Goal: Task Accomplishment & Management: Use online tool/utility

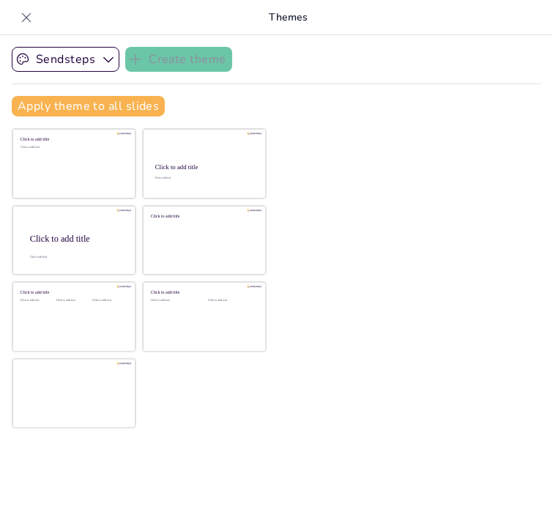
scroll to position [18, 0]
click at [28, 17] on icon at bounding box center [26, 17] width 15 height 15
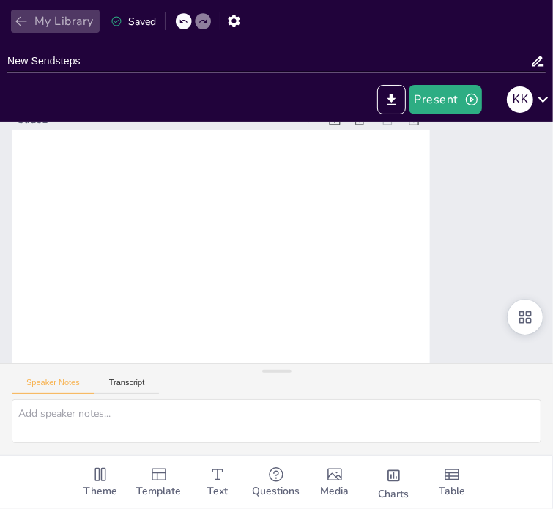
click at [23, 19] on icon "button" at bounding box center [21, 21] width 15 height 15
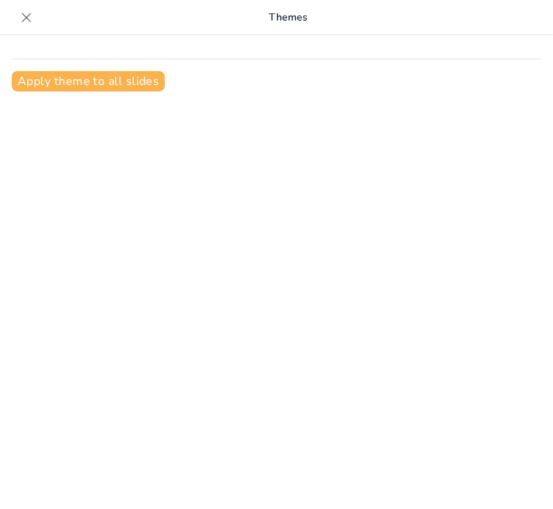
scroll to position [18, 0]
type input "Plantillas Chulas para Transformar la Educación"
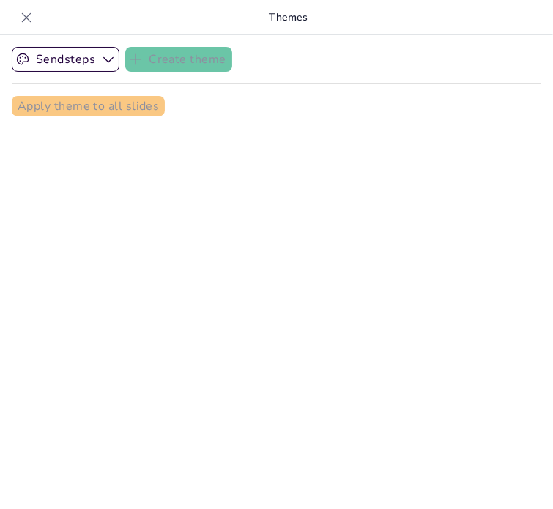
checkbox input "true"
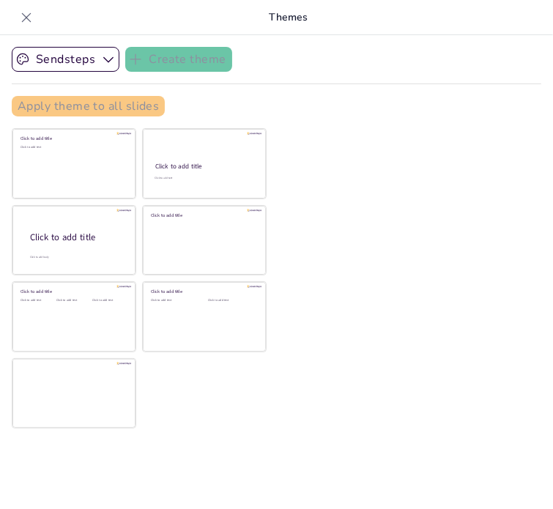
checkbox input "true"
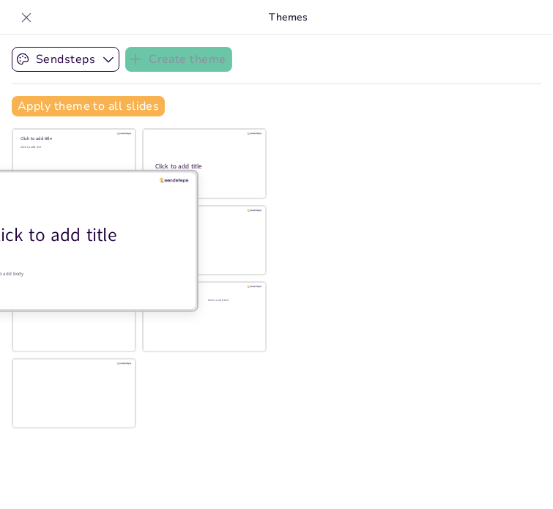
click at [97, 242] on div "Click to add title" at bounding box center [79, 235] width 187 height 25
checkbox input "true"
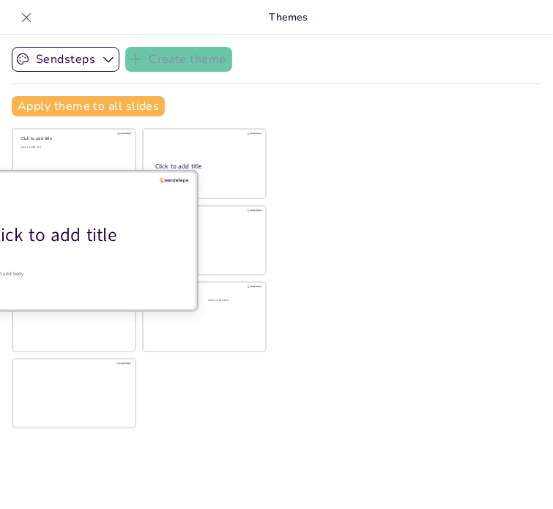
checkbox input "true"
click at [67, 236] on div "Click to add title" at bounding box center [79, 235] width 187 height 25
checkbox input "true"
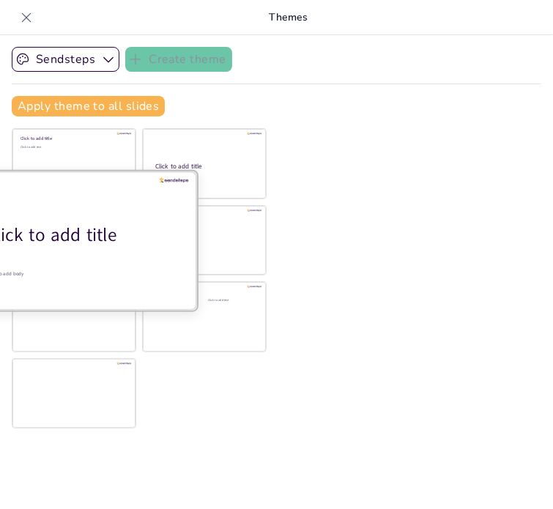
checkbox input "true"
click at [94, 236] on div "Click to add title" at bounding box center [79, 235] width 187 height 25
checkbox input "true"
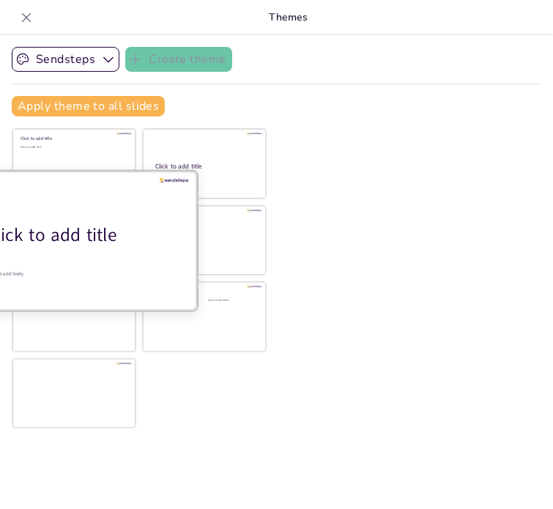
checkbox input "true"
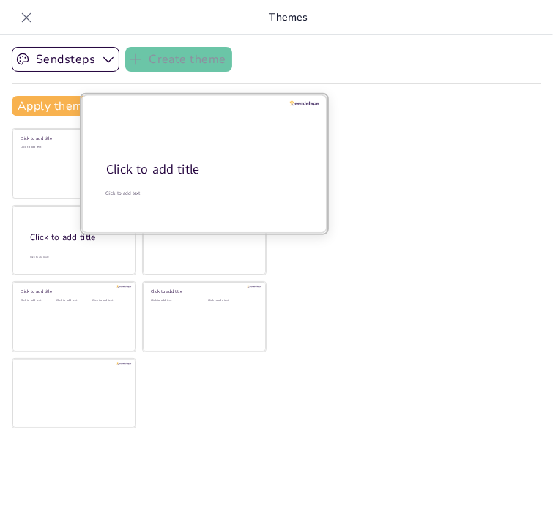
click at [235, 168] on div "Click to add title" at bounding box center [203, 170] width 194 height 18
checkbox input "true"
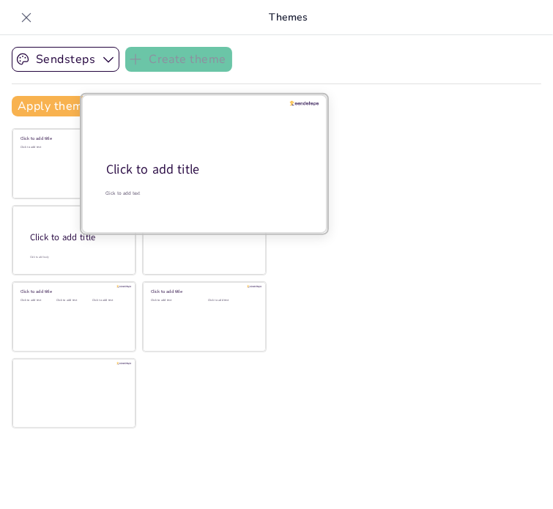
checkbox input "true"
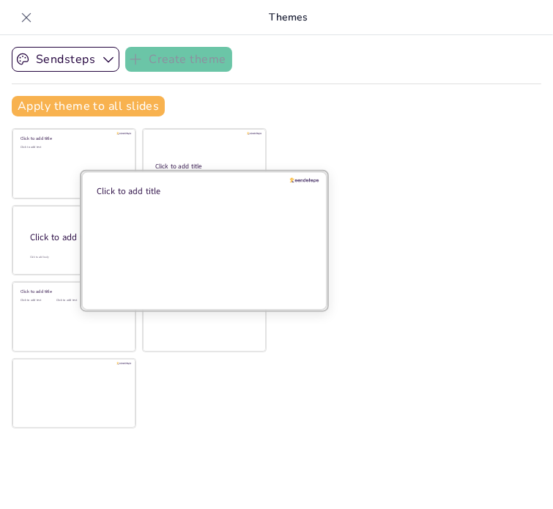
click at [253, 248] on div at bounding box center [204, 240] width 246 height 138
checkbox input "true"
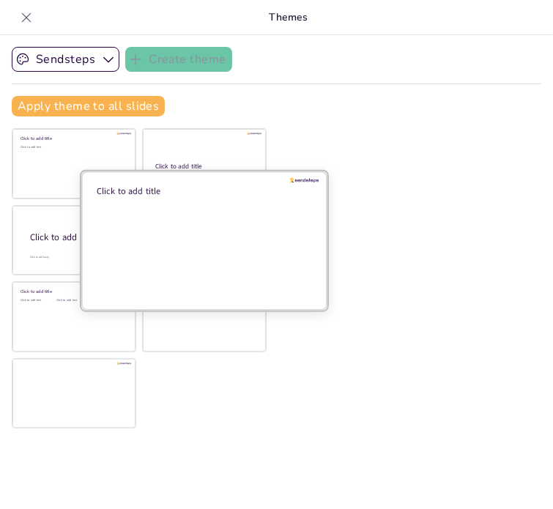
checkbox input "true"
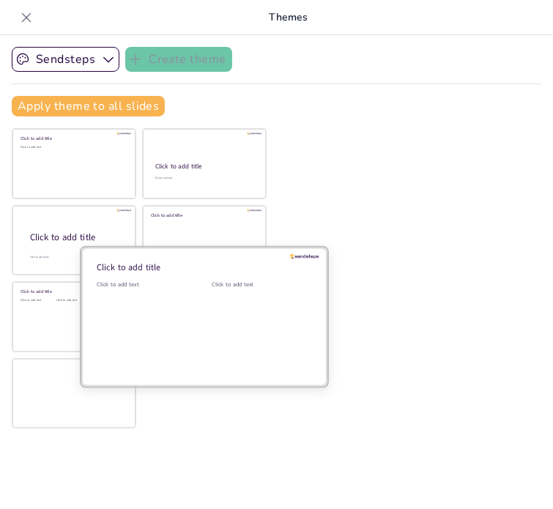
click at [193, 330] on div at bounding box center [204, 316] width 246 height 138
checkbox input "true"
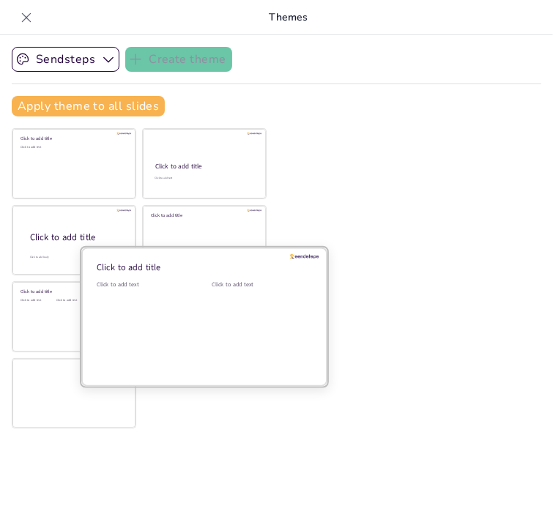
checkbox input "true"
click at [84, 316] on div at bounding box center [204, 316] width 246 height 138
checkbox input "true"
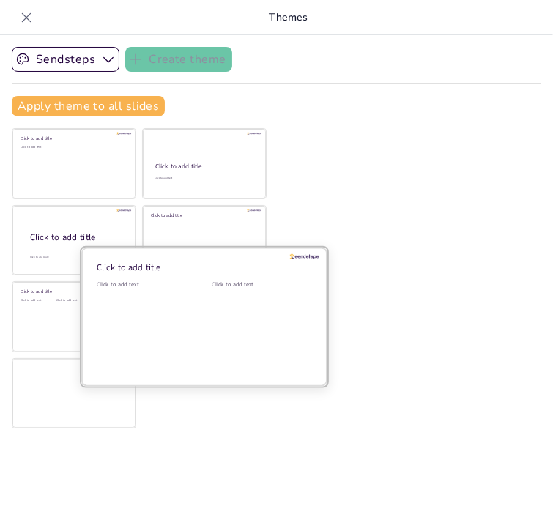
checkbox input "true"
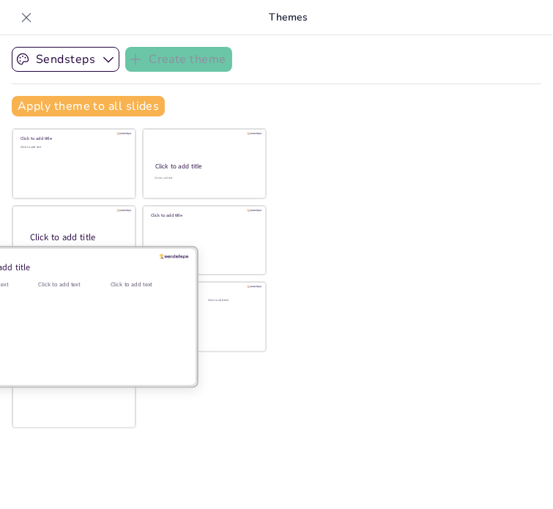
click at [61, 316] on div "Click to add text" at bounding box center [71, 325] width 66 height 91
checkbox input "true"
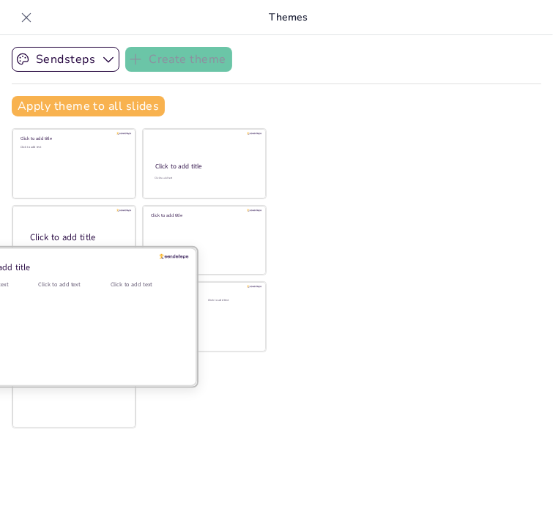
checkbox input "true"
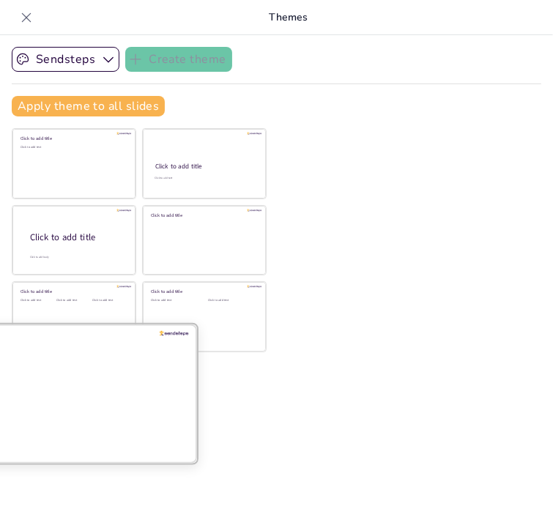
click at [88, 409] on div at bounding box center [74, 393] width 246 height 138
checkbox input "true"
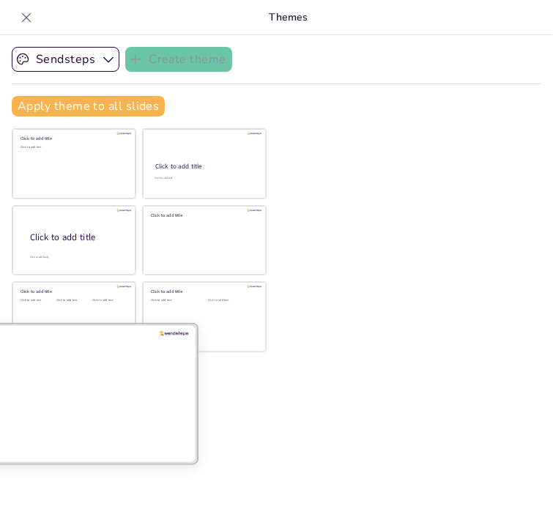
checkbox input "true"
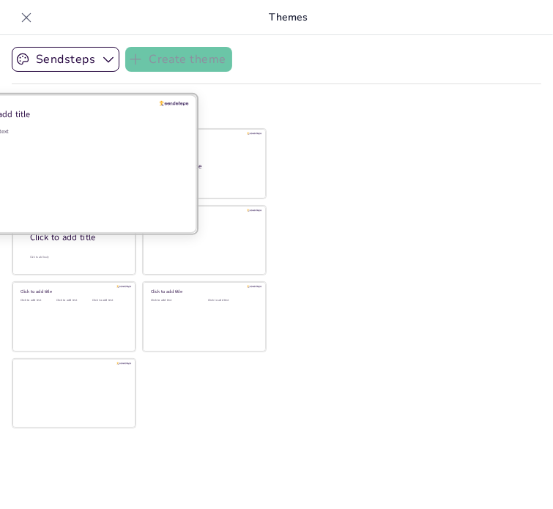
click at [103, 154] on div "Click to add text" at bounding box center [71, 172] width 209 height 91
checkbox input "true"
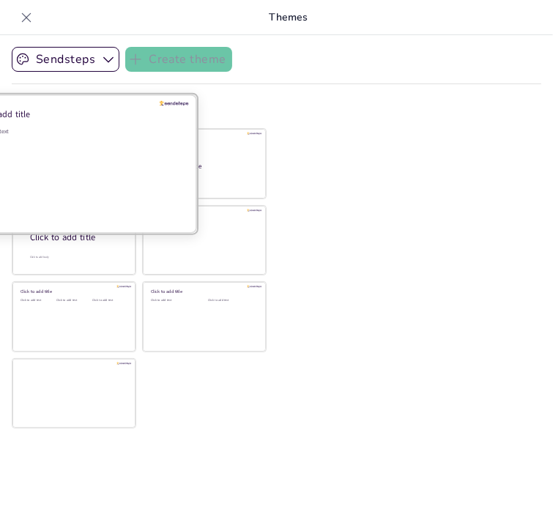
checkbox input "true"
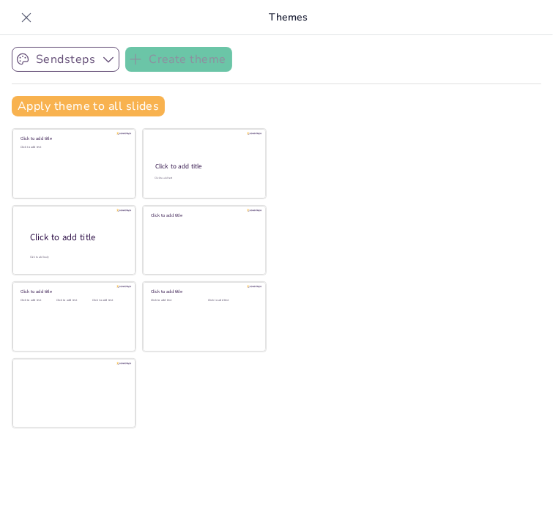
click at [97, 54] on button "Sendsteps" at bounding box center [66, 59] width 108 height 25
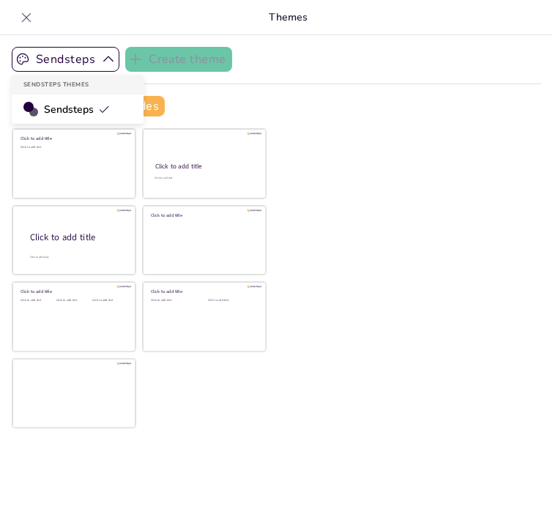
click at [111, 105] on div "Sendsteps" at bounding box center [78, 108] width 132 height 29
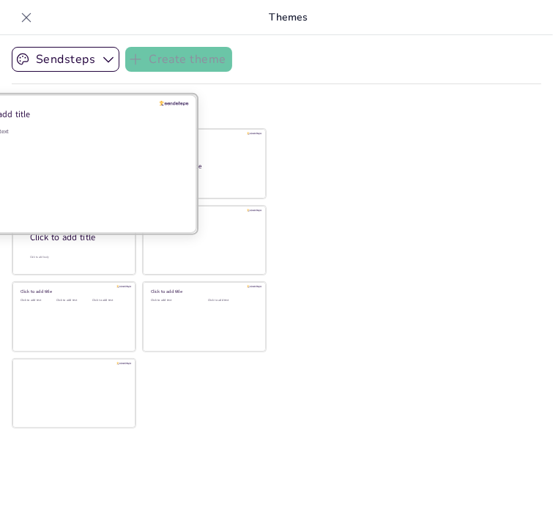
click at [124, 127] on div "Click to add text" at bounding box center [71, 131] width 209 height 8
checkbox input "true"
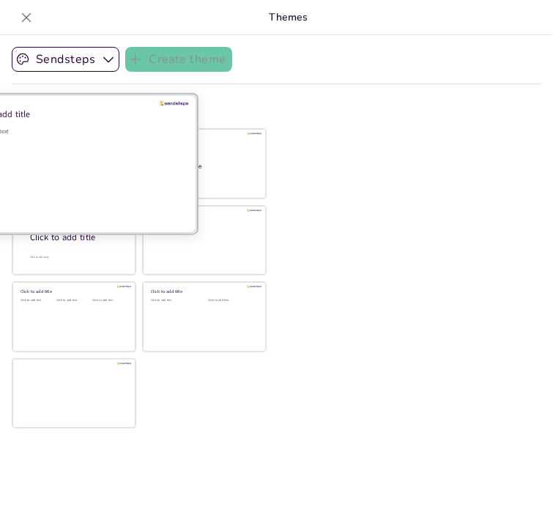
checkbox input "true"
click at [133, 135] on div "Click to add text" at bounding box center [71, 172] width 209 height 91
checkbox input "true"
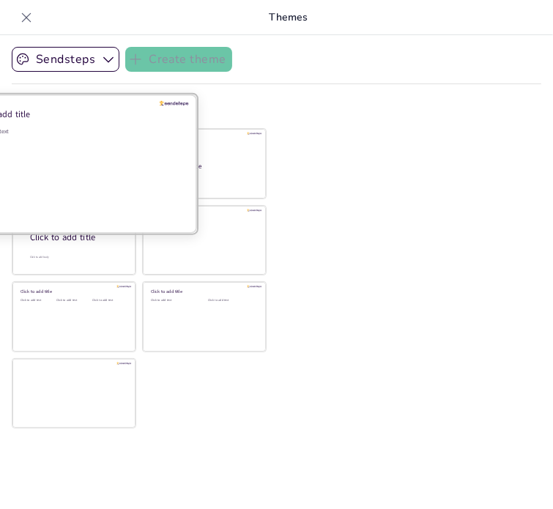
checkbox input "true"
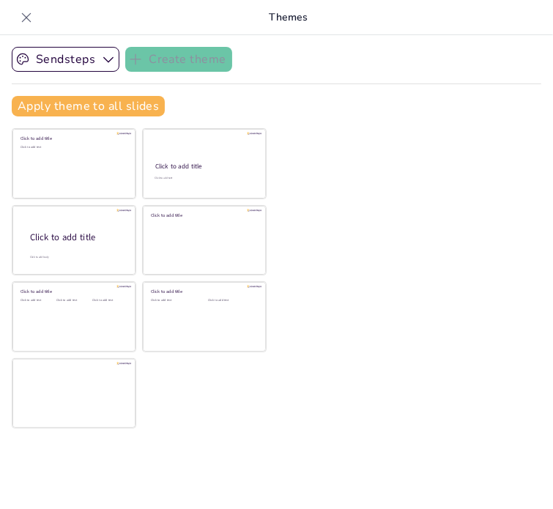
click at [301, 23] on p "Themes" at bounding box center [288, 17] width 500 height 35
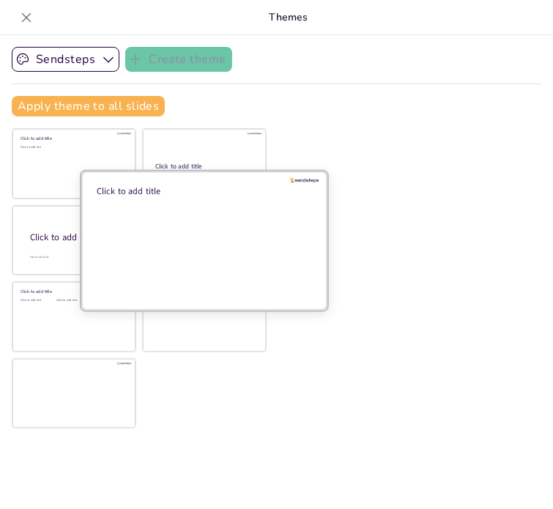
drag, startPoint x: 70, startPoint y: 161, endPoint x: 302, endPoint y: 198, distance: 235.1
click at [267, 198] on div "Click to add title Click to add text Click to add title Click to add text Click…" at bounding box center [139, 278] width 255 height 300
click at [168, 216] on div at bounding box center [204, 240] width 246 height 138
checkbox input "true"
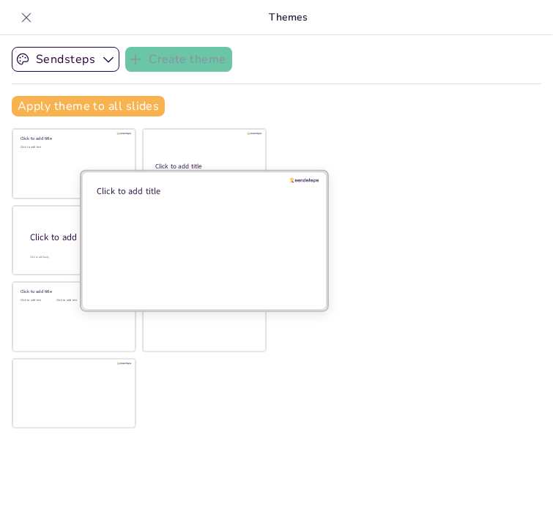
checkbox input "true"
click at [168, 216] on div at bounding box center [204, 240] width 246 height 138
checkbox input "true"
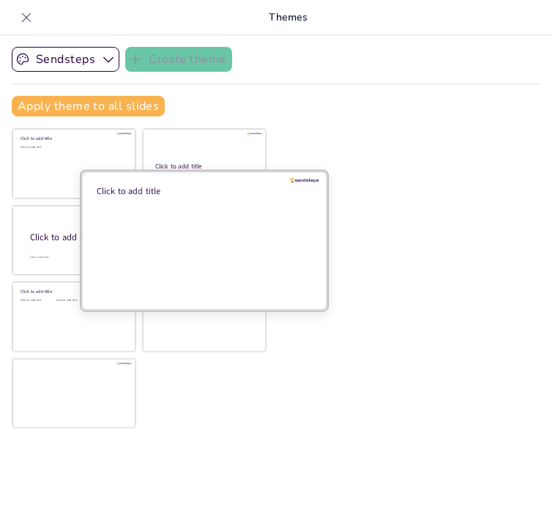
checkbox input "true"
click at [169, 216] on div at bounding box center [204, 240] width 246 height 138
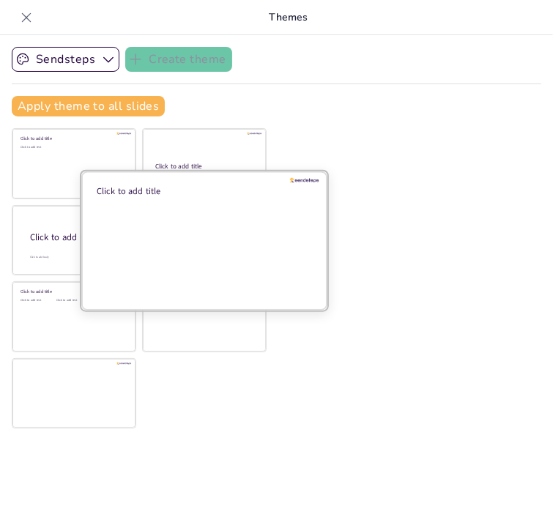
checkbox input "true"
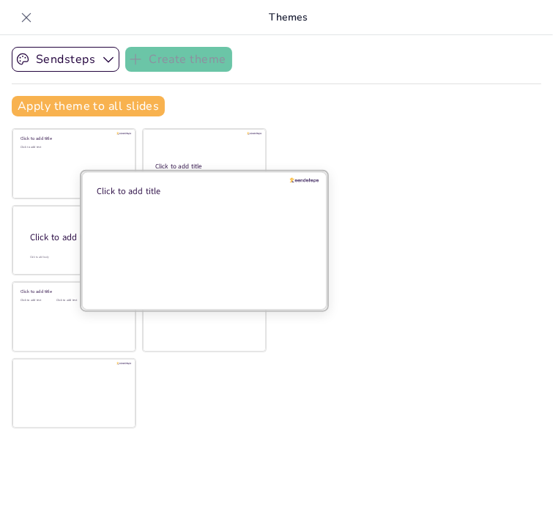
click at [169, 216] on div at bounding box center [204, 240] width 246 height 138
checkbox input "true"
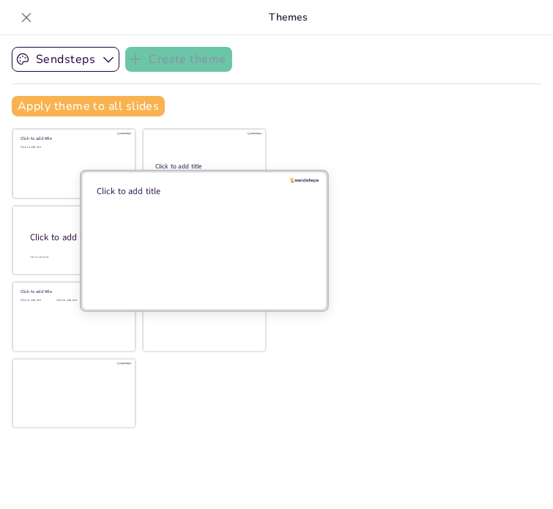
checkbox input "true"
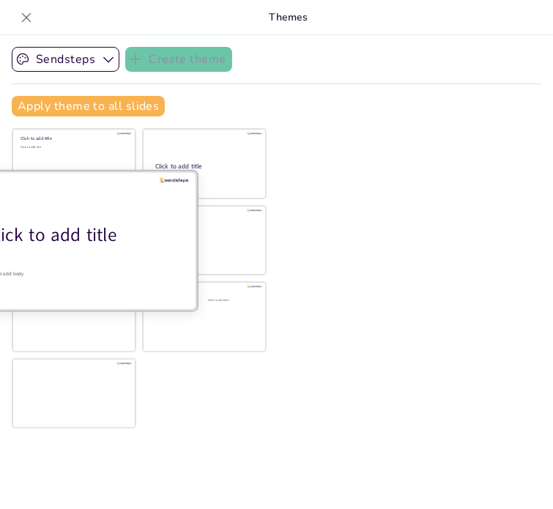
click at [68, 216] on div at bounding box center [74, 240] width 246 height 138
checkbox input "true"
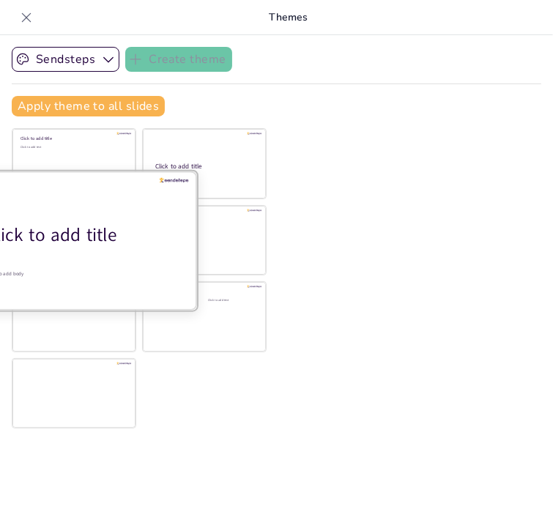
checkbox input "true"
click at [68, 215] on div at bounding box center [74, 240] width 246 height 138
checkbox input "true"
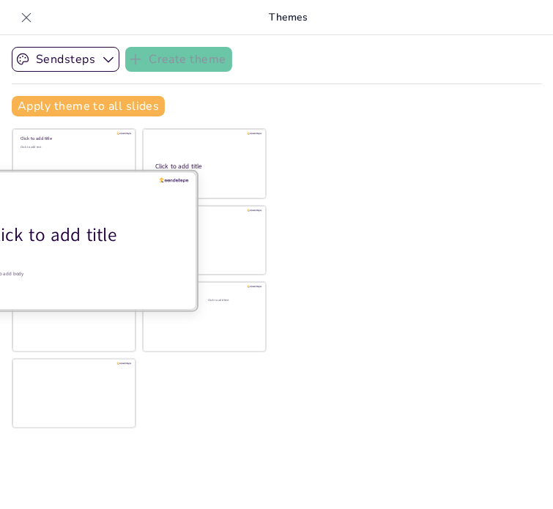
checkbox input "true"
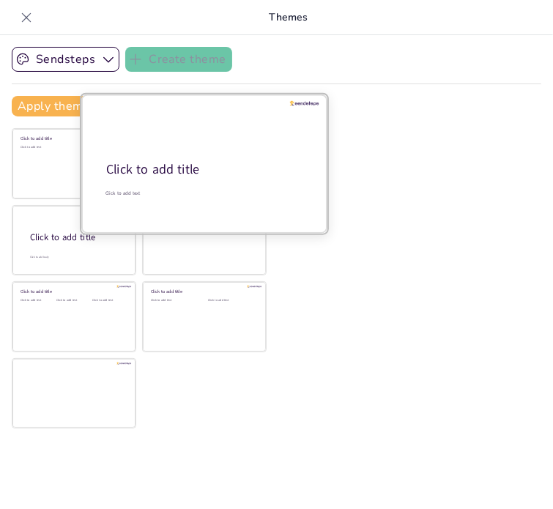
click at [208, 169] on div "Click to add title" at bounding box center [203, 170] width 194 height 18
checkbox input "true"
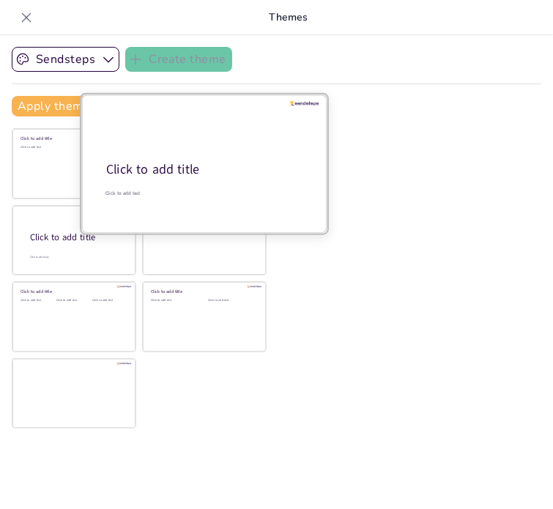
checkbox input "true"
click at [208, 171] on div "Click to add title" at bounding box center [203, 170] width 194 height 18
checkbox input "true"
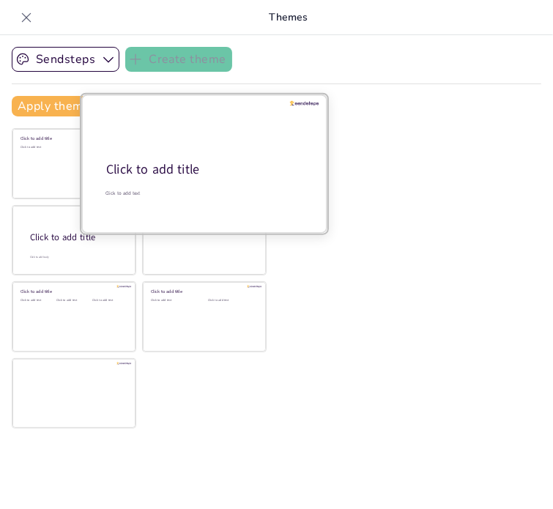
checkbox input "true"
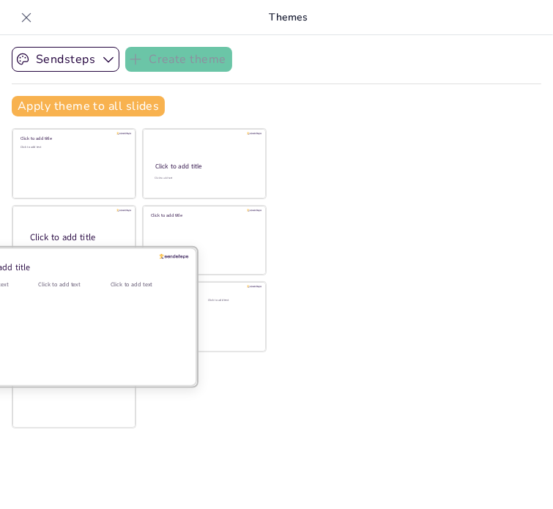
click at [62, 308] on div "Click to add text" at bounding box center [71, 325] width 66 height 91
checkbox input "true"
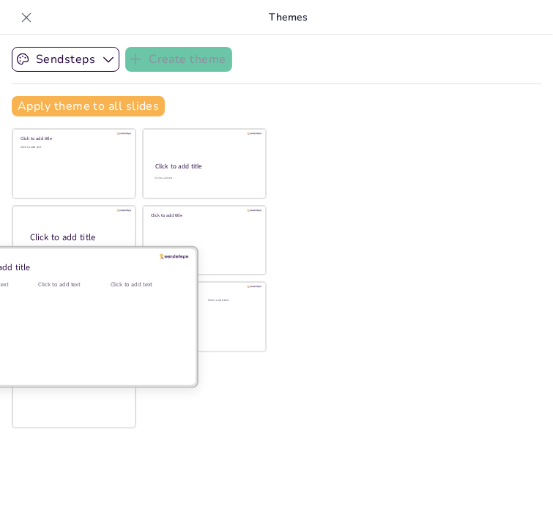
checkbox input "true"
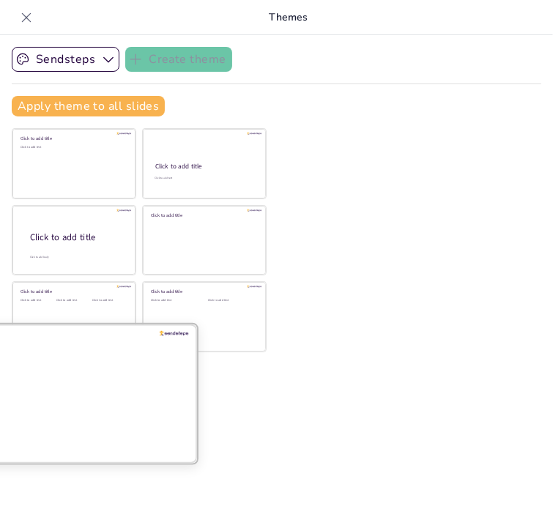
click at [71, 387] on div at bounding box center [74, 393] width 246 height 138
checkbox input "true"
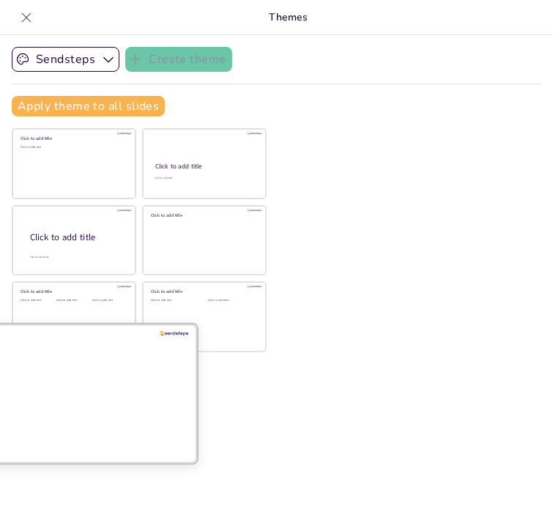
checkbox input "true"
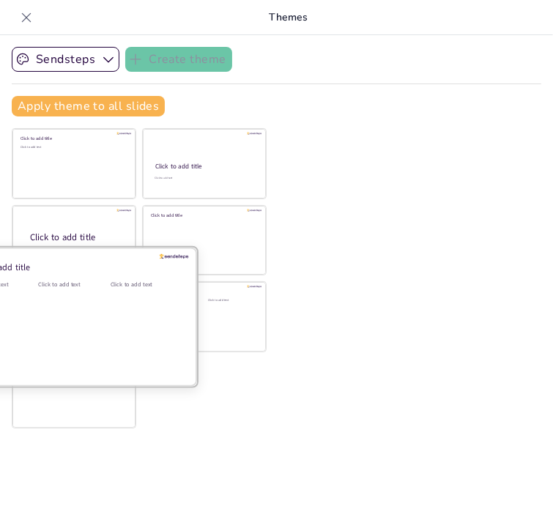
click at [80, 301] on div "Click to add text" at bounding box center [71, 325] width 66 height 91
checkbox input "true"
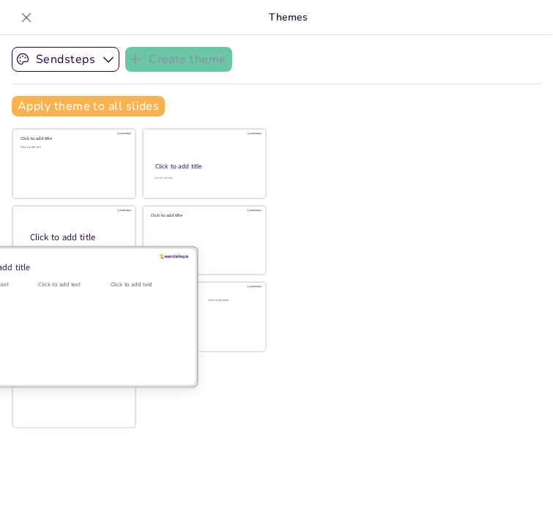
checkbox input "true"
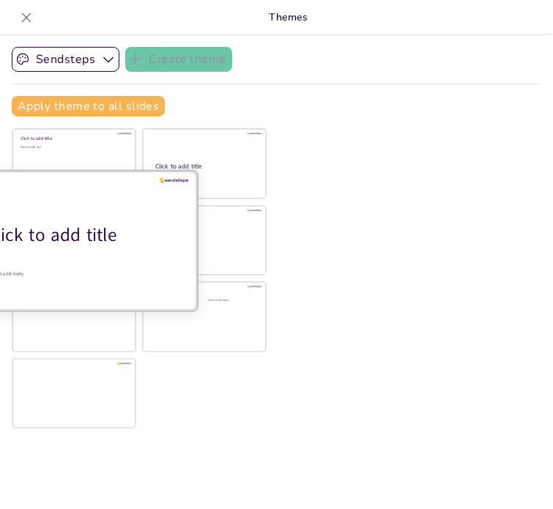
click at [111, 217] on div at bounding box center [74, 240] width 246 height 138
checkbox input "true"
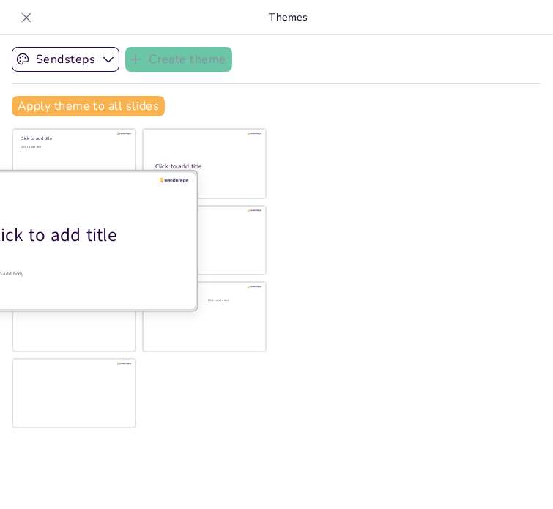
checkbox input "true"
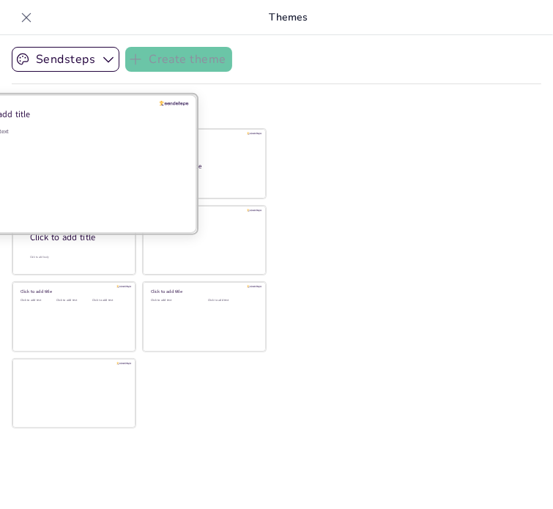
click at [53, 140] on div "Click to add text" at bounding box center [71, 172] width 209 height 91
checkbox input "true"
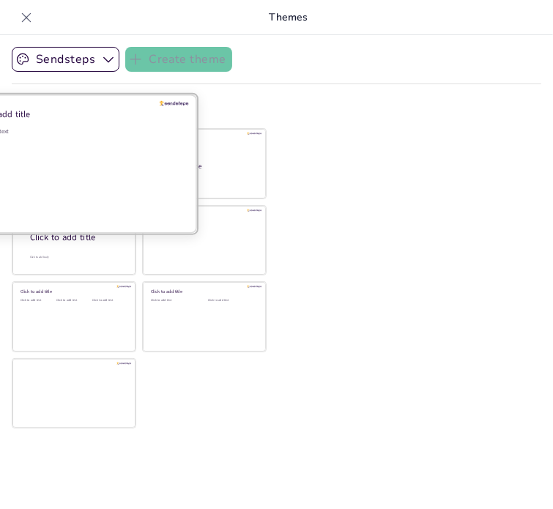
checkbox input "true"
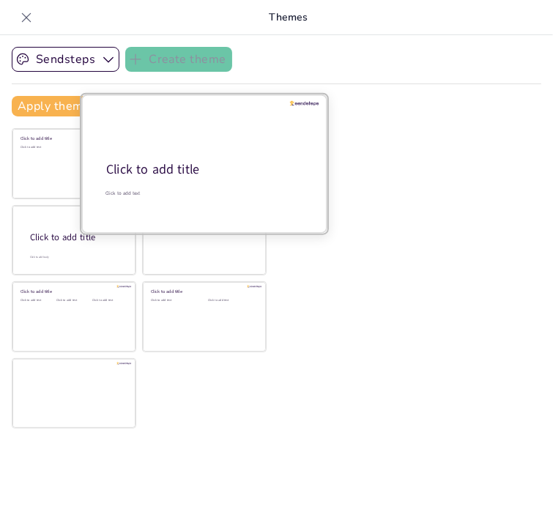
click at [204, 161] on div "Click to add title" at bounding box center [203, 170] width 194 height 18
checkbox input "true"
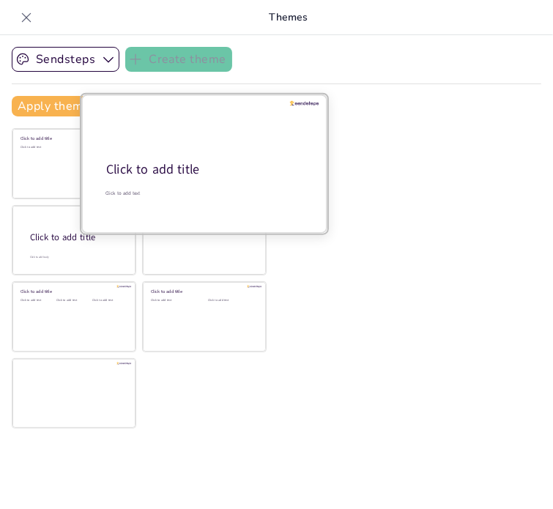
checkbox input "true"
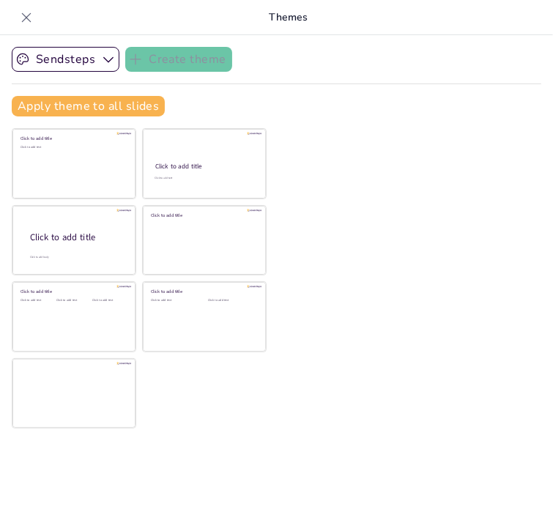
checkbox input "true"
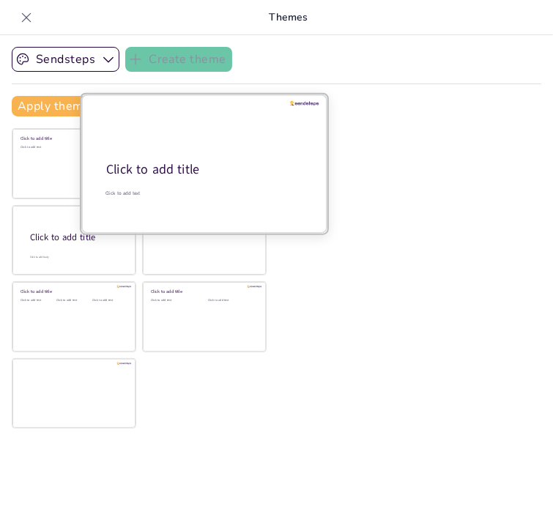
click at [195, 150] on div at bounding box center [204, 163] width 246 height 138
checkbox input "true"
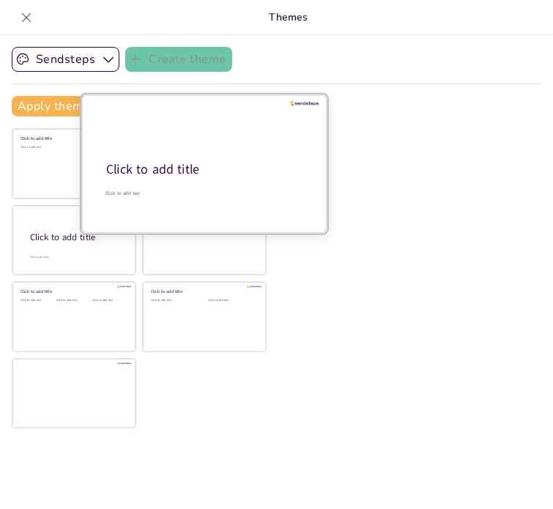
checkbox input "true"
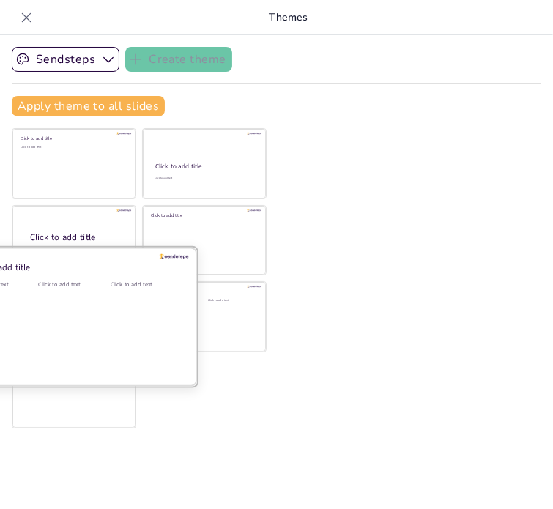
click at [77, 321] on div "Click to add text" at bounding box center [71, 325] width 66 height 91
checkbox input "true"
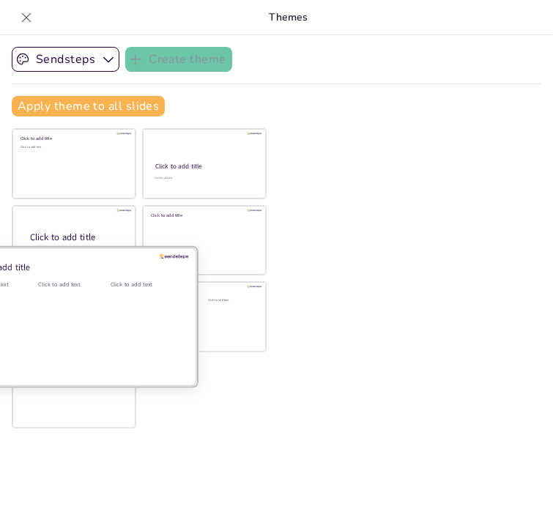
checkbox input "true"
click at [77, 321] on div "Click to add text" at bounding box center [71, 325] width 66 height 91
checkbox input "true"
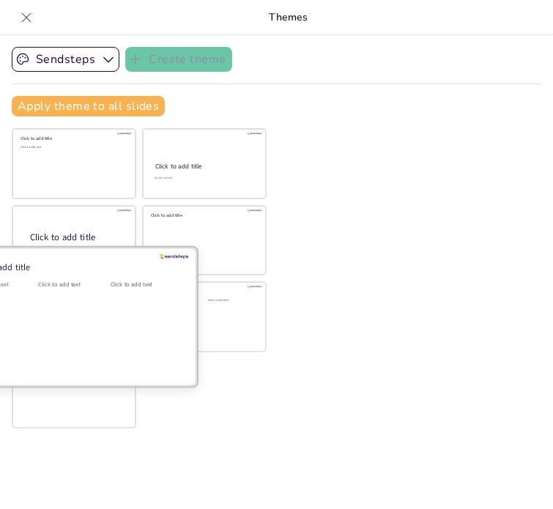
checkbox input "true"
click at [77, 321] on div "Click to add text" at bounding box center [71, 325] width 66 height 91
checkbox input "true"
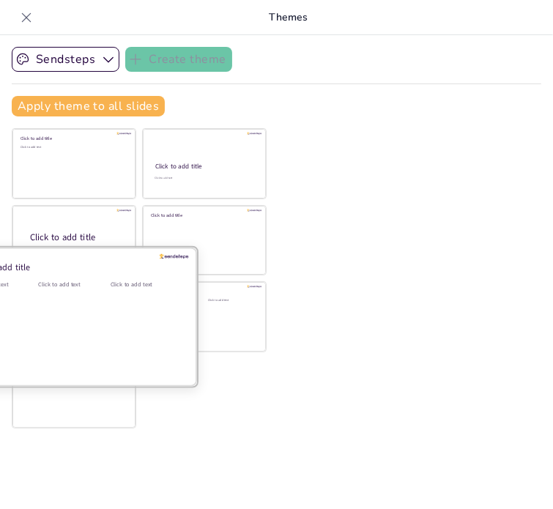
checkbox input "true"
click at [77, 321] on div "Click to add text" at bounding box center [71, 325] width 66 height 91
checkbox input "true"
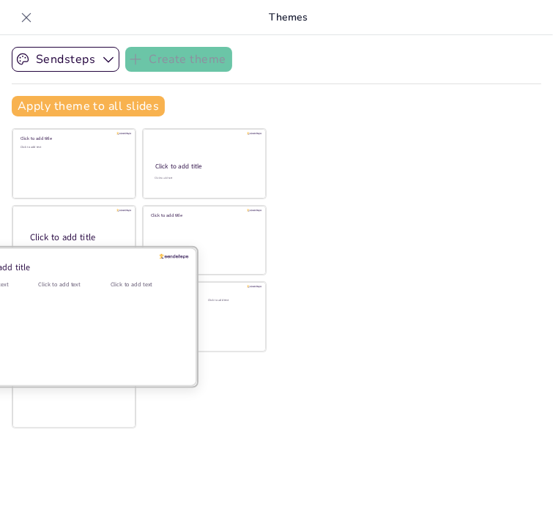
checkbox input "true"
click at [77, 321] on div "Click to add text" at bounding box center [71, 325] width 66 height 91
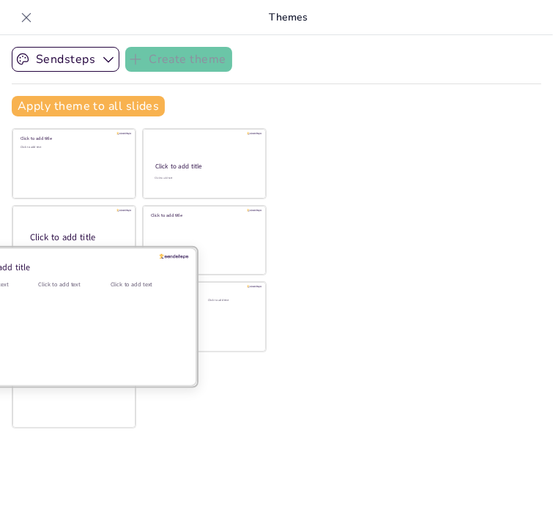
checkbox input "true"
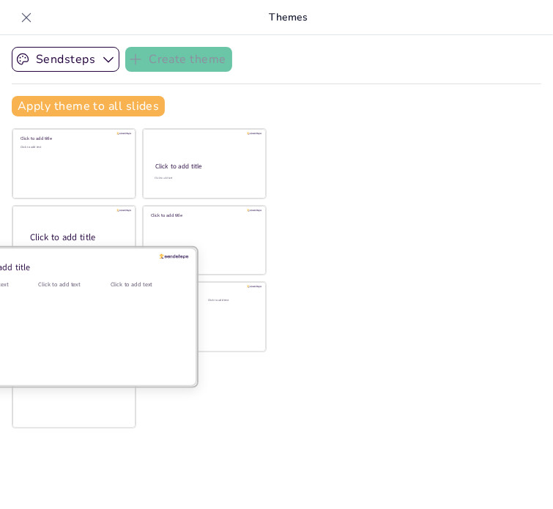
click at [77, 321] on div "Click to add text" at bounding box center [71, 325] width 66 height 91
checkbox input "true"
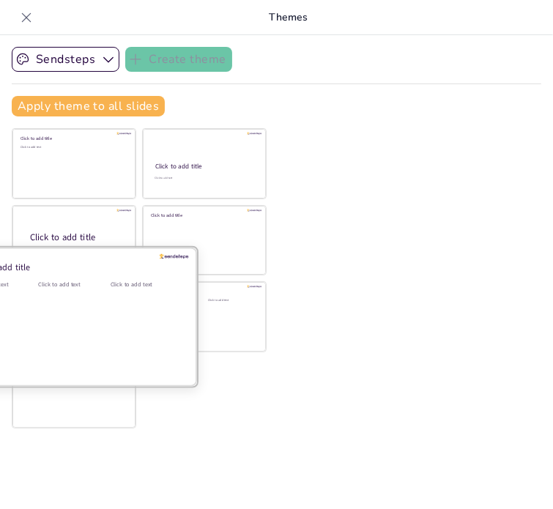
checkbox input "true"
click at [77, 321] on div "Click to add text" at bounding box center [71, 325] width 66 height 91
checkbox input "true"
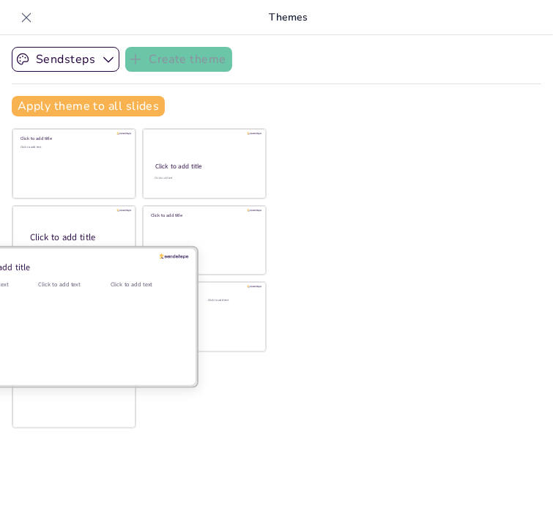
checkbox input "true"
click at [77, 321] on div "Click to add text" at bounding box center [71, 325] width 66 height 91
checkbox input "true"
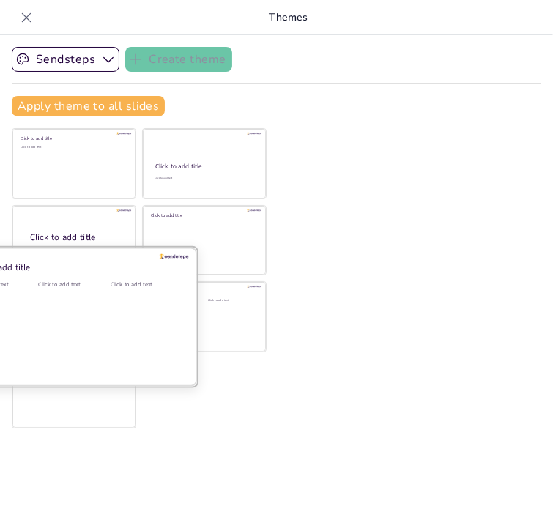
checkbox input "true"
click at [77, 321] on div "Click to add text" at bounding box center [71, 325] width 66 height 91
checkbox input "true"
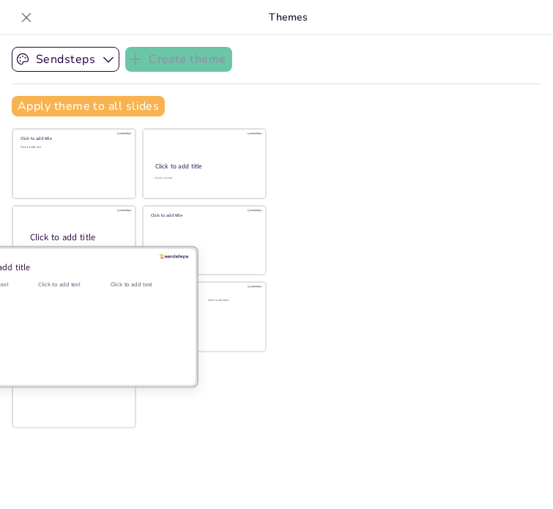
checkbox input "true"
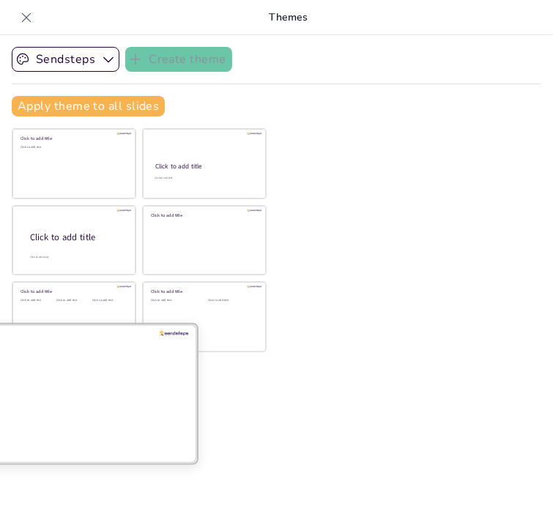
drag, startPoint x: 116, startPoint y: 418, endPoint x: 103, endPoint y: 350, distance: 69.2
click at [103, 350] on div at bounding box center [74, 393] width 246 height 138
checkbox input "true"
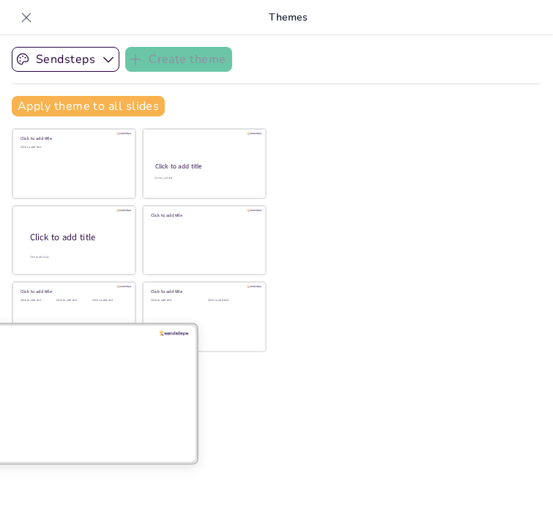
checkbox input "true"
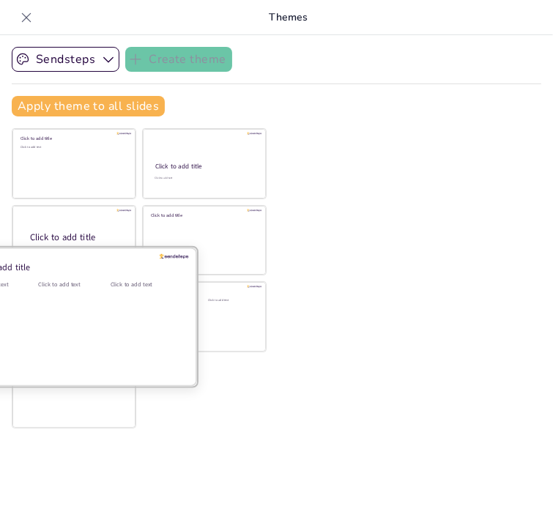
drag, startPoint x: 103, startPoint y: 350, endPoint x: 82, endPoint y: 303, distance: 51.4
click at [82, 303] on div "Click to add title Click to add text Click to add title Click to add text Click…" at bounding box center [139, 278] width 255 height 300
drag, startPoint x: 82, startPoint y: 303, endPoint x: 120, endPoint y: 316, distance: 40.3
click at [120, 247] on div "Click to add title Click to add text Click to add text Click to add text" at bounding box center [74, 247] width 246 height 0
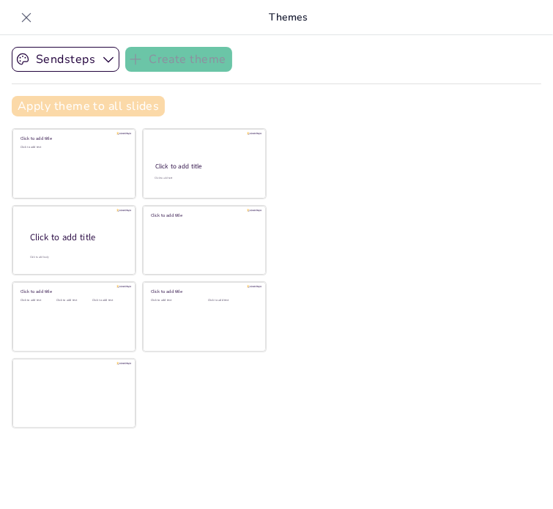
click at [138, 101] on button "Apply theme to all slides" at bounding box center [88, 106] width 153 height 21
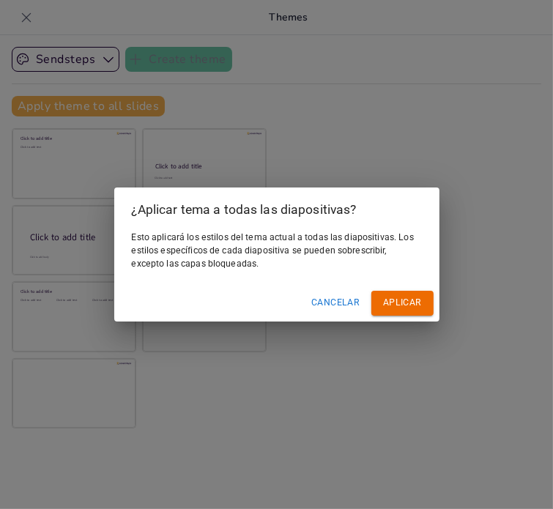
click at [346, 305] on font "Cancelar" at bounding box center [335, 302] width 48 height 10
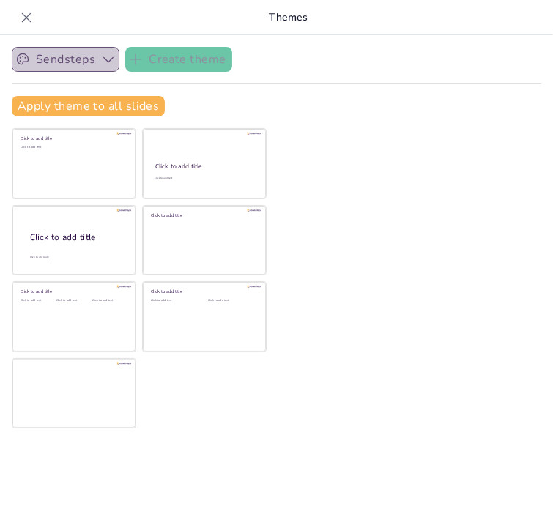
click at [104, 59] on icon "button" at bounding box center [108, 60] width 10 height 6
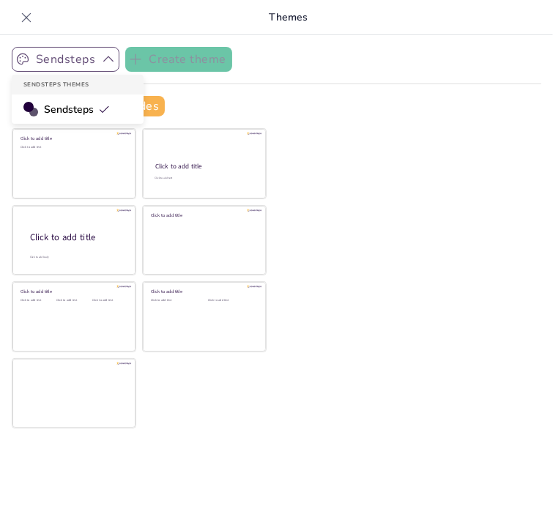
click at [103, 99] on div "Sendsteps" at bounding box center [78, 108] width 132 height 29
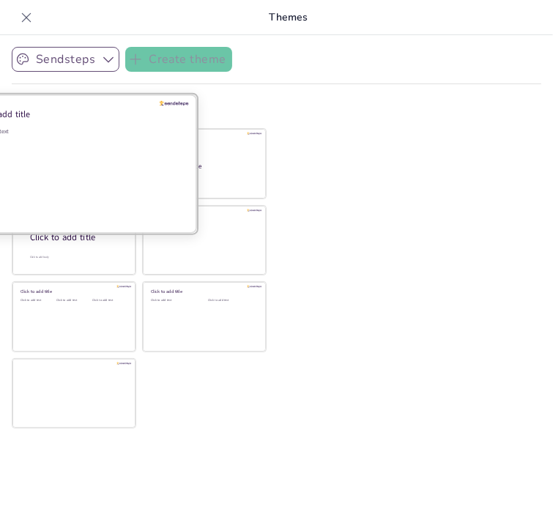
click at [100, 144] on div "Click to add text" at bounding box center [71, 172] width 209 height 91
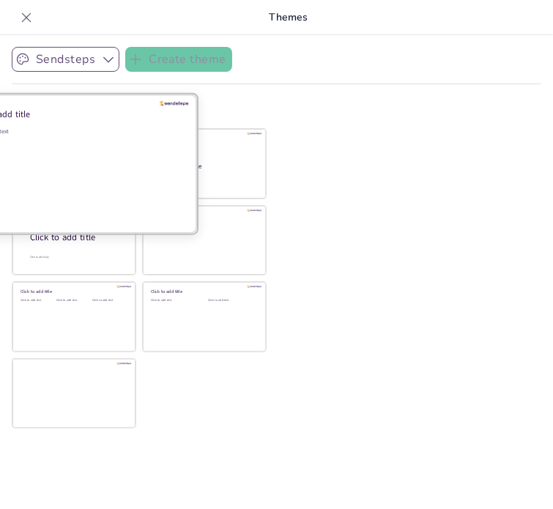
click at [100, 144] on div "Click to add text" at bounding box center [71, 172] width 209 height 91
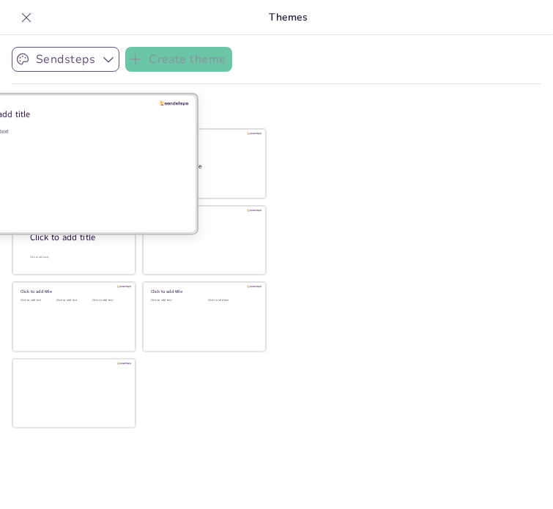
click at [100, 144] on div "Click to add text" at bounding box center [71, 172] width 209 height 91
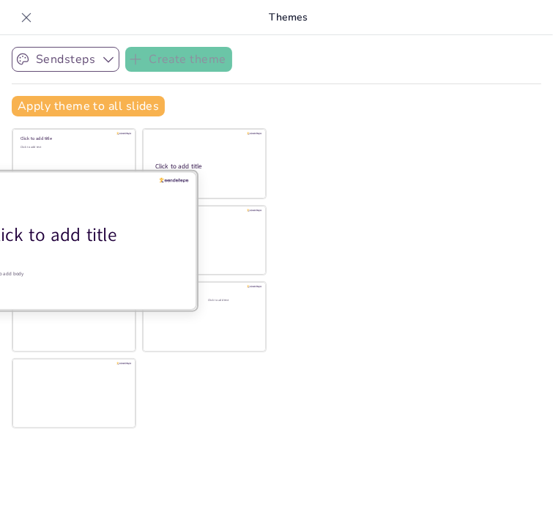
click at [85, 244] on div "Click to add title" at bounding box center [79, 235] width 187 height 25
click at [84, 244] on div "Click to add title" at bounding box center [79, 235] width 187 height 25
